Goal: Navigation & Orientation: Find specific page/section

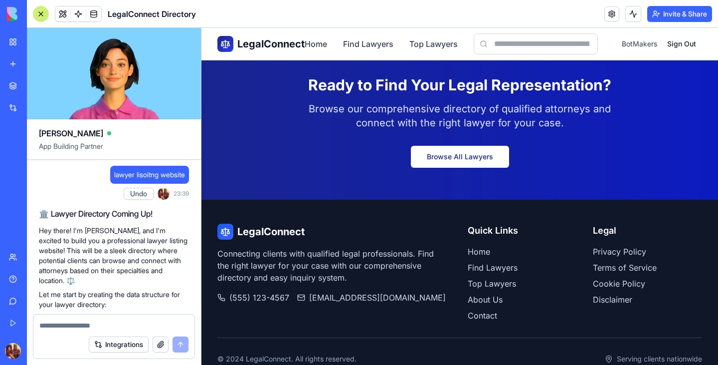
scroll to position [785, 0]
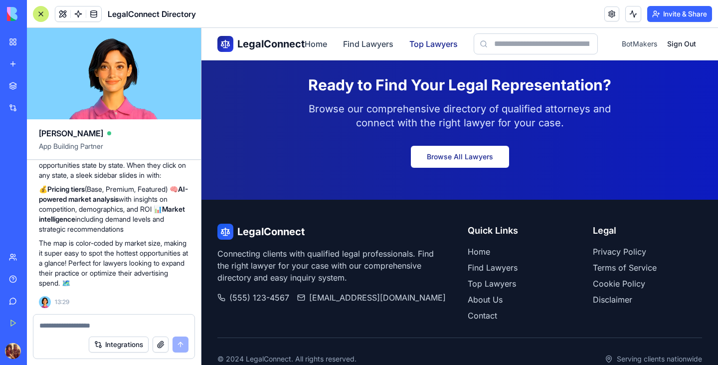
click at [432, 42] on link "Top Lawyers" at bounding box center [434, 44] width 48 height 12
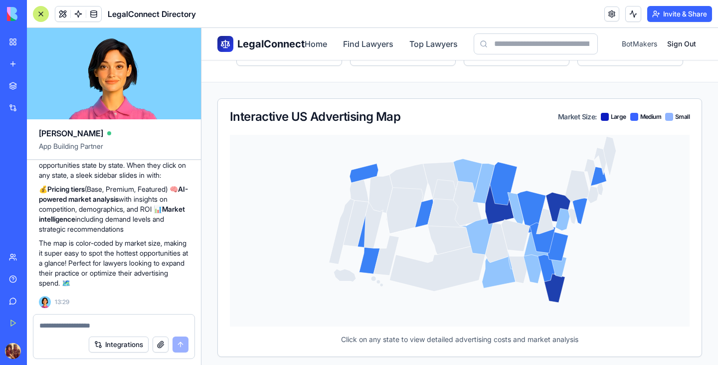
scroll to position [155, 0]
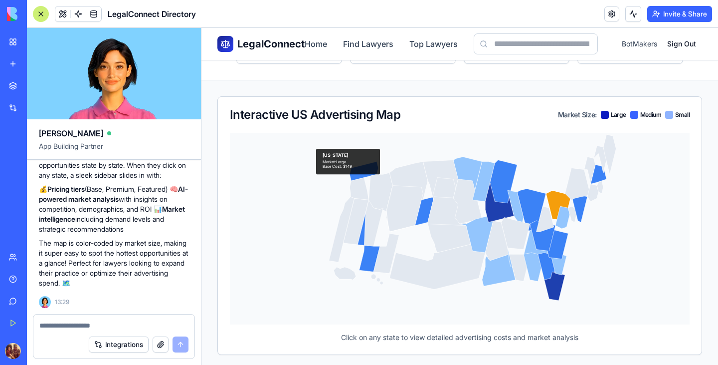
click at [552, 200] on icon at bounding box center [558, 205] width 25 height 30
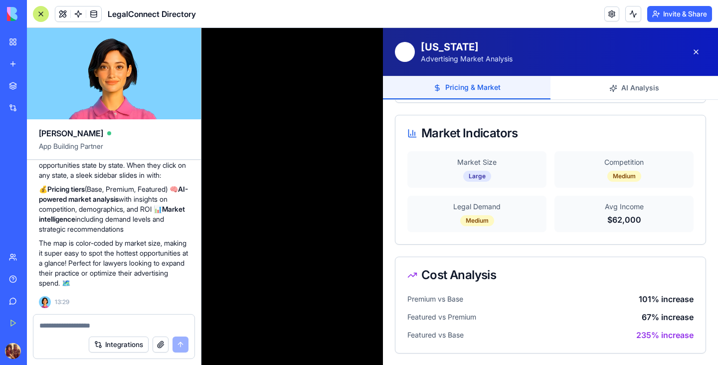
scroll to position [0, 0]
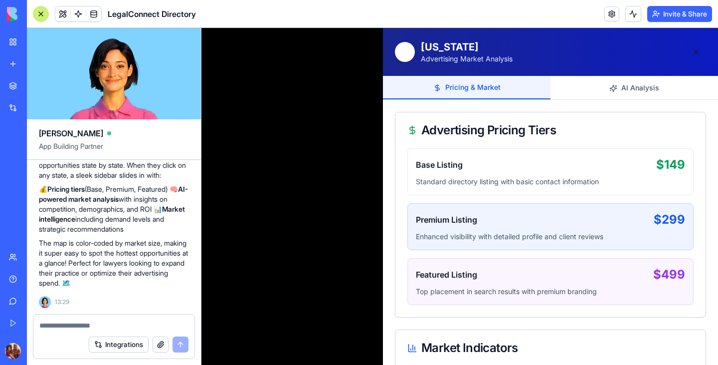
click at [687, 47] on button at bounding box center [696, 52] width 20 height 20
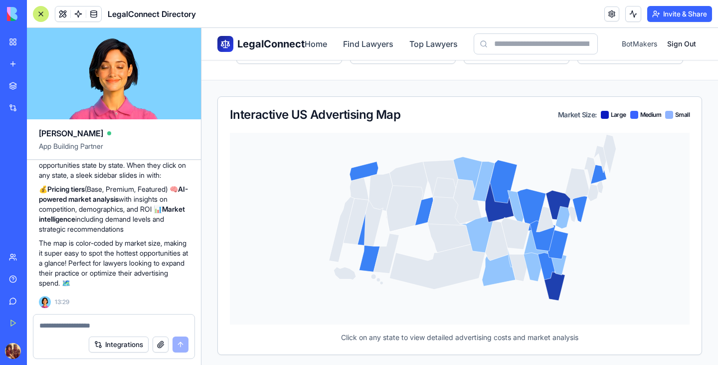
click at [80, 322] on textarea at bounding box center [113, 325] width 149 height 10
type textarea "**********"
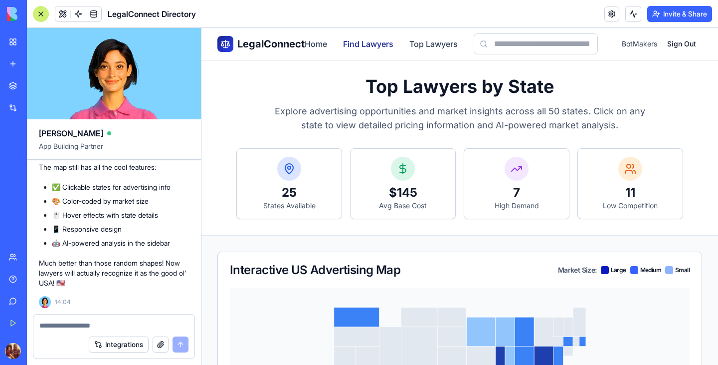
click at [368, 44] on link "Find Lawyers" at bounding box center [368, 44] width 50 height 12
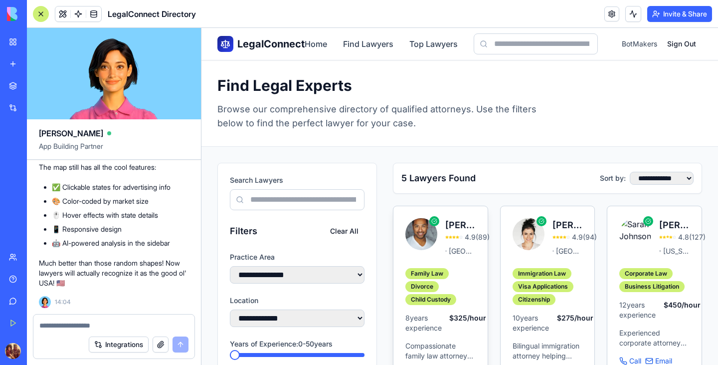
scroll to position [174, 0]
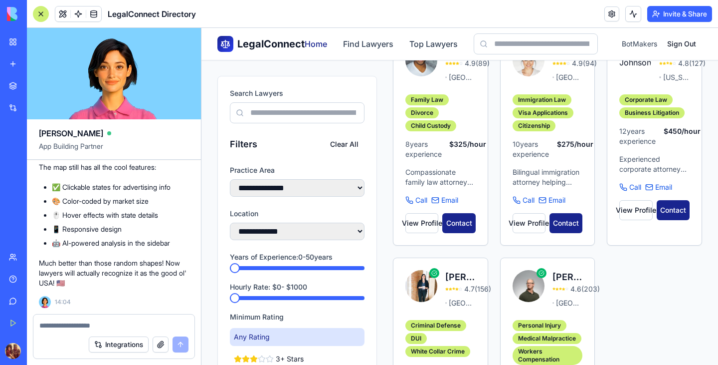
click at [315, 49] on link "Home" at bounding box center [316, 44] width 22 height 12
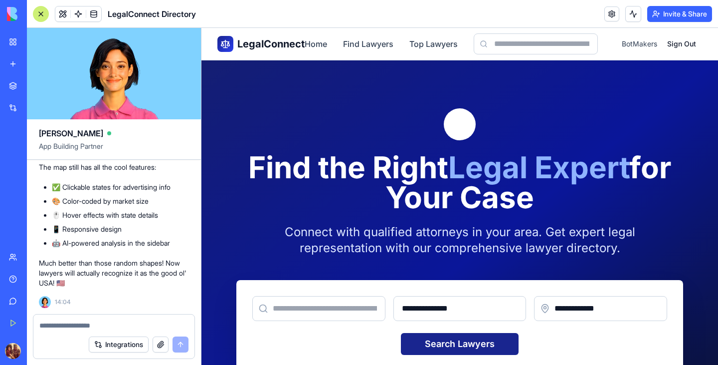
click at [640, 41] on span "BotMakers" at bounding box center [639, 44] width 35 height 10
click at [431, 41] on link "Top Lawyers" at bounding box center [434, 44] width 48 height 12
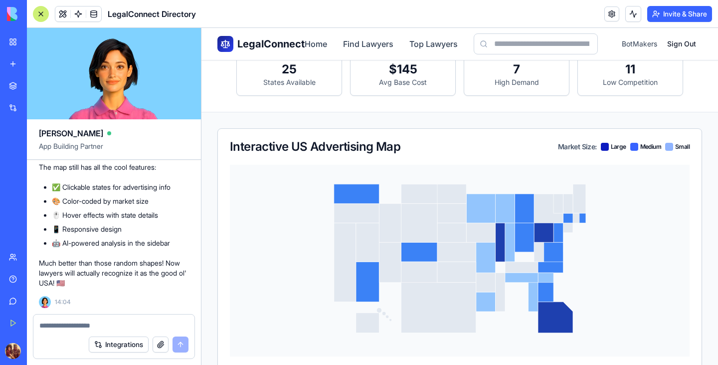
scroll to position [142, 0]
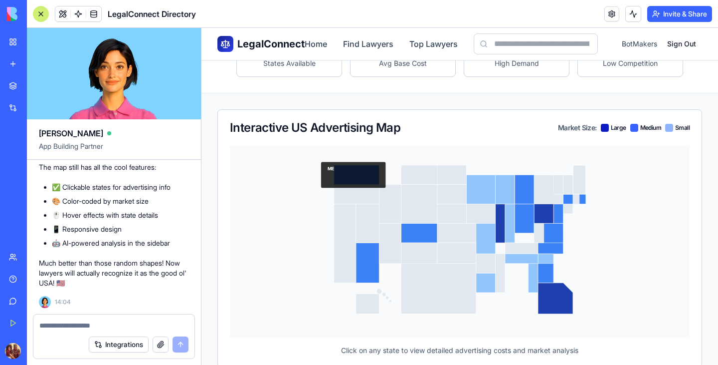
click at [576, 181] on icon at bounding box center [579, 179] width 13 height 29
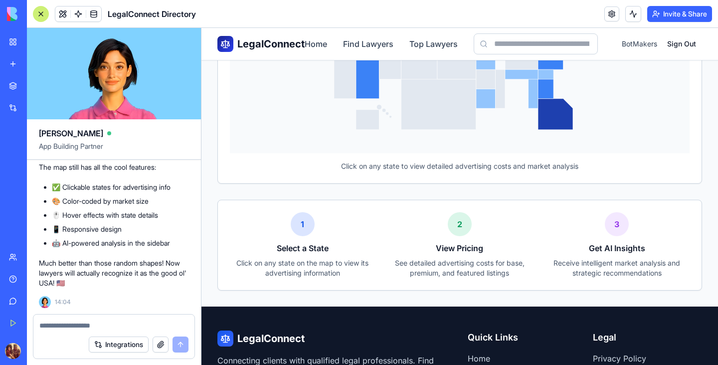
scroll to position [456, 0]
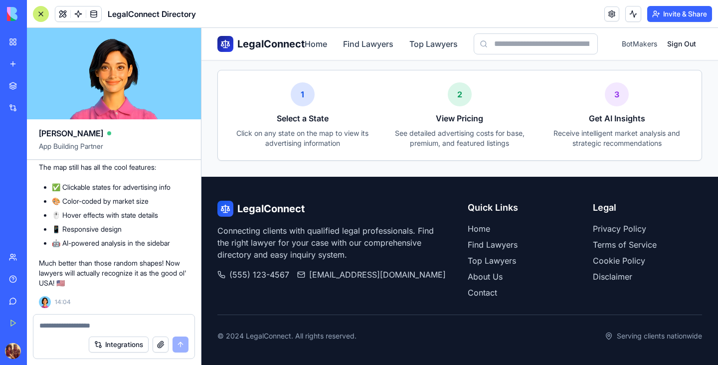
click at [75, 330] on textarea at bounding box center [113, 325] width 149 height 10
type textarea "*"
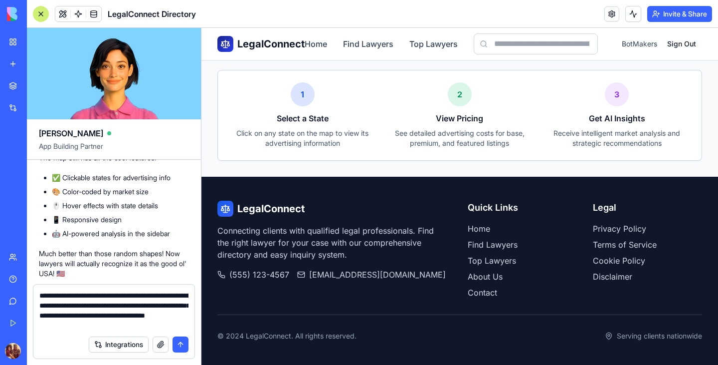
type textarea "**********"
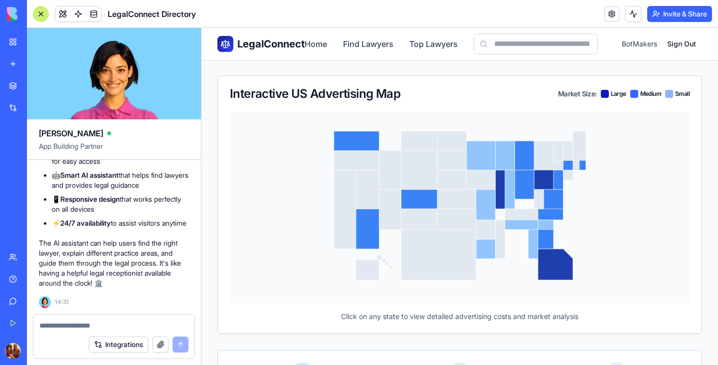
scroll to position [0, 0]
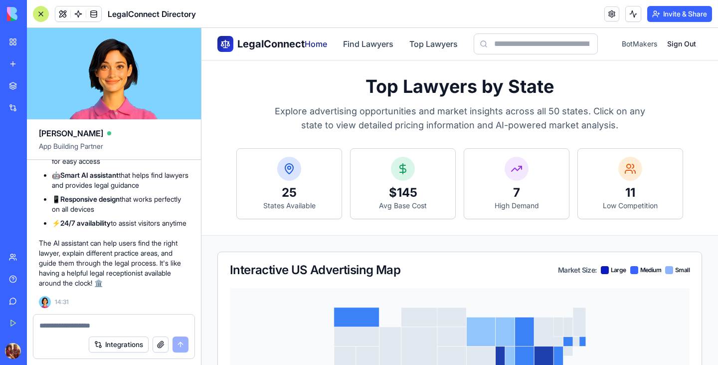
click at [321, 42] on link "Home" at bounding box center [316, 44] width 22 height 12
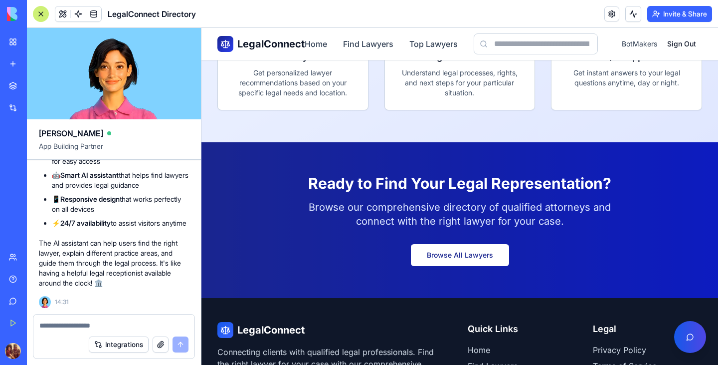
scroll to position [1904, 0]
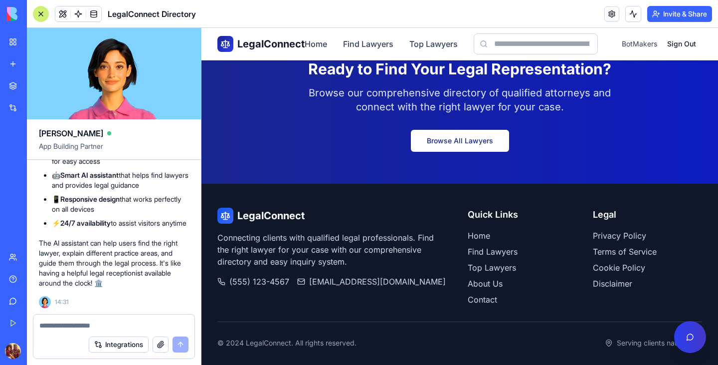
click at [676, 338] on button at bounding box center [690, 337] width 32 height 32
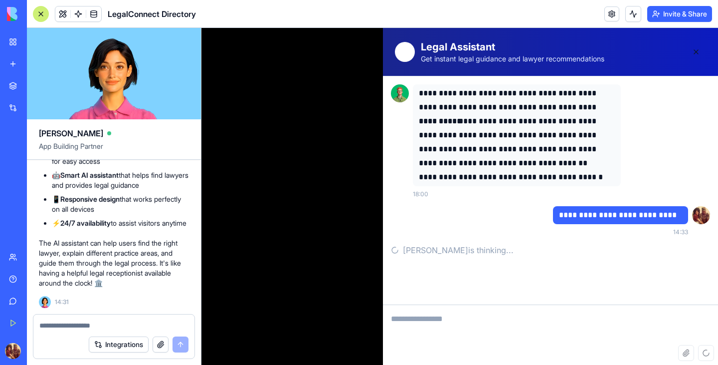
click at [692, 55] on button at bounding box center [696, 52] width 20 height 20
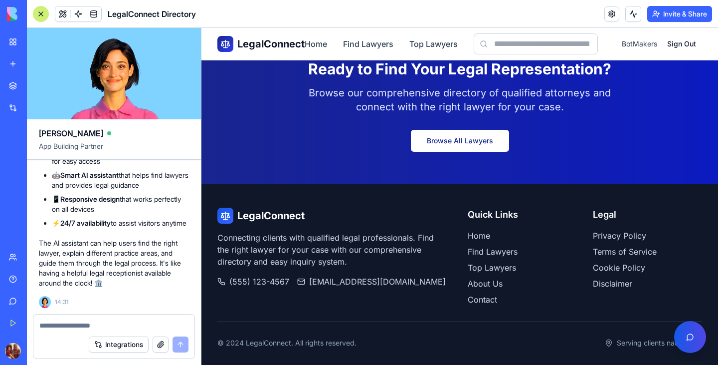
click at [37, 154] on div "Project Tracker Pro" at bounding box center [23, 156] width 28 height 10
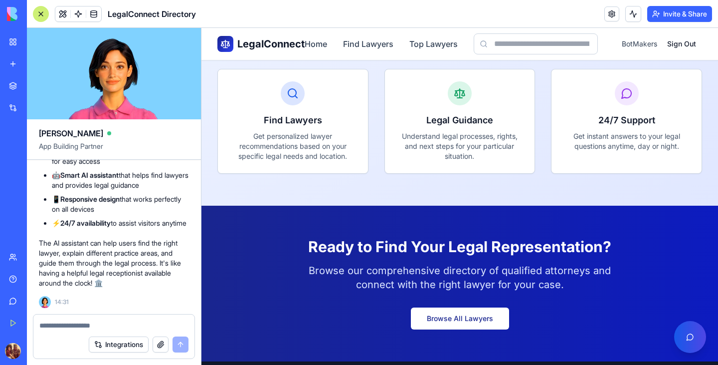
scroll to position [1732, 0]
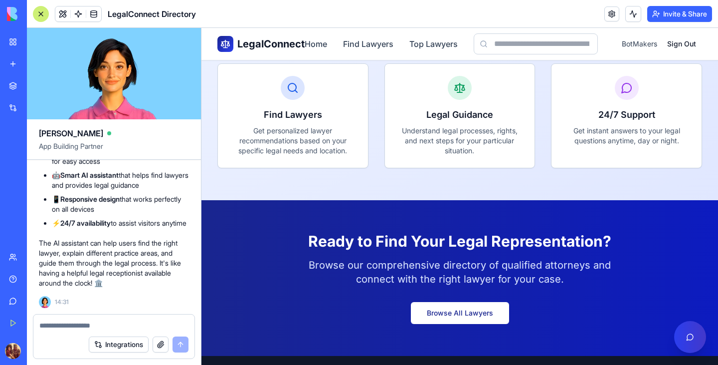
click at [684, 336] on button at bounding box center [690, 337] width 32 height 32
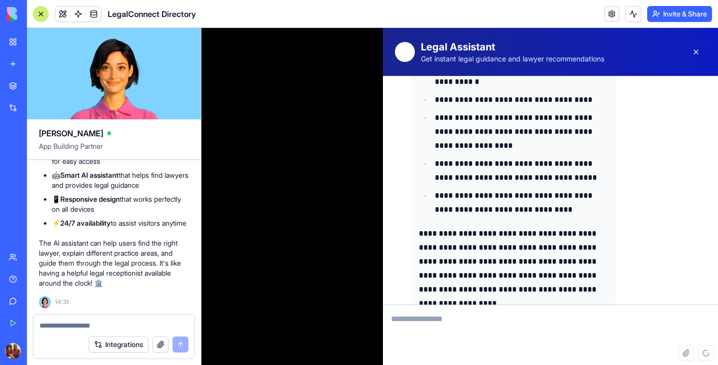
scroll to position [442, 0]
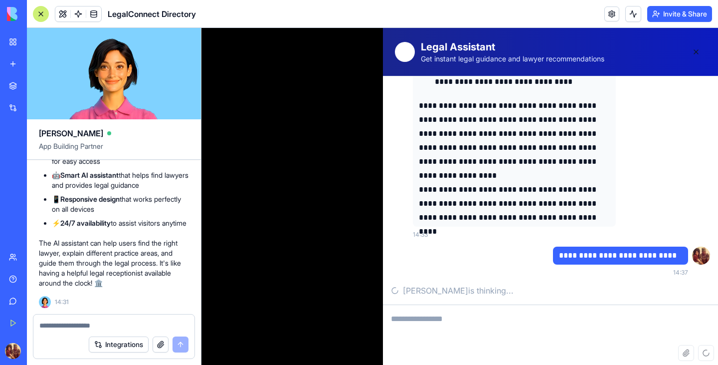
click at [690, 54] on button at bounding box center [696, 52] width 20 height 20
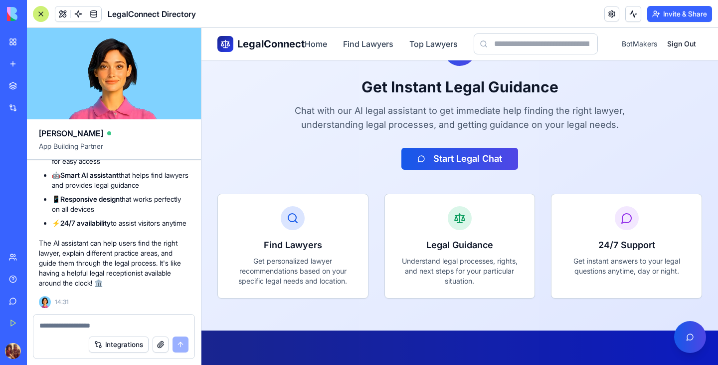
click at [675, 10] on button "Invite & Share" at bounding box center [680, 14] width 65 height 16
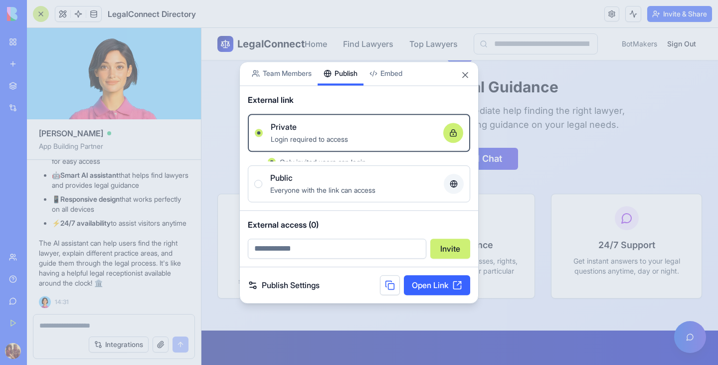
click at [347, 86] on div "Share App Team Members Publish Embed External link Private Login required to ac…" at bounding box center [358, 182] width 239 height 242
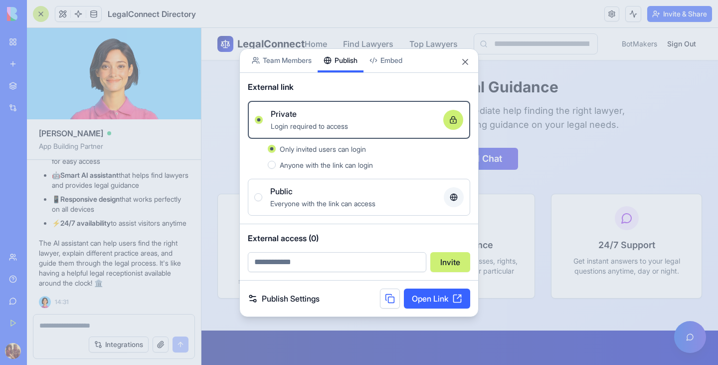
click at [447, 300] on link "Open Link" at bounding box center [437, 298] width 66 height 20
